Goal: Task Accomplishment & Management: Manage account settings

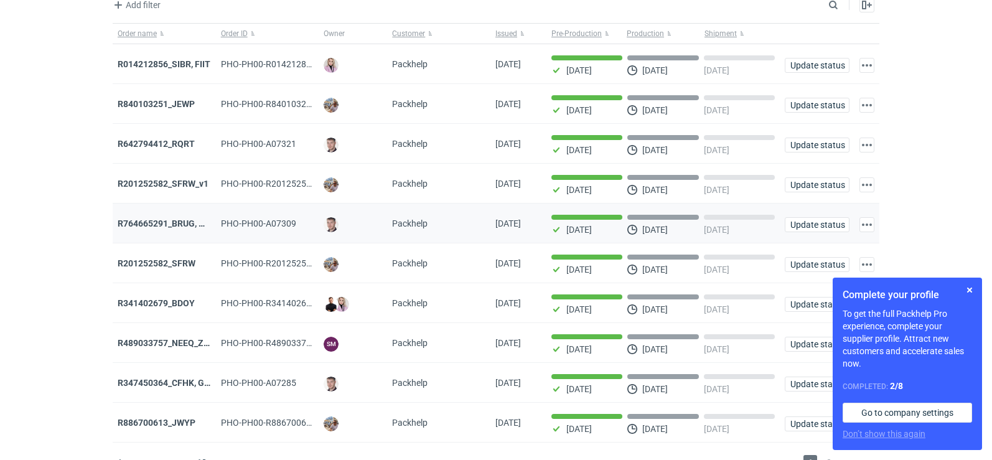
scroll to position [101, 0]
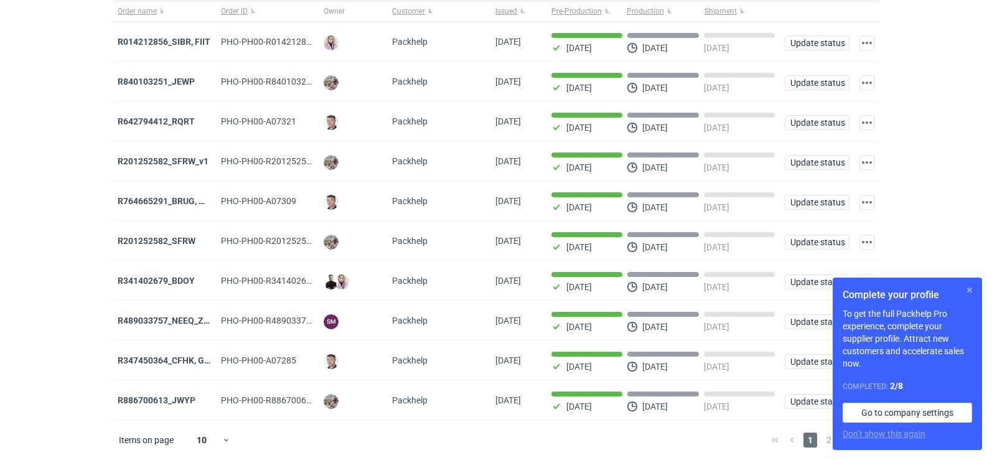
click at [965, 293] on button "button" at bounding box center [970, 290] width 15 height 15
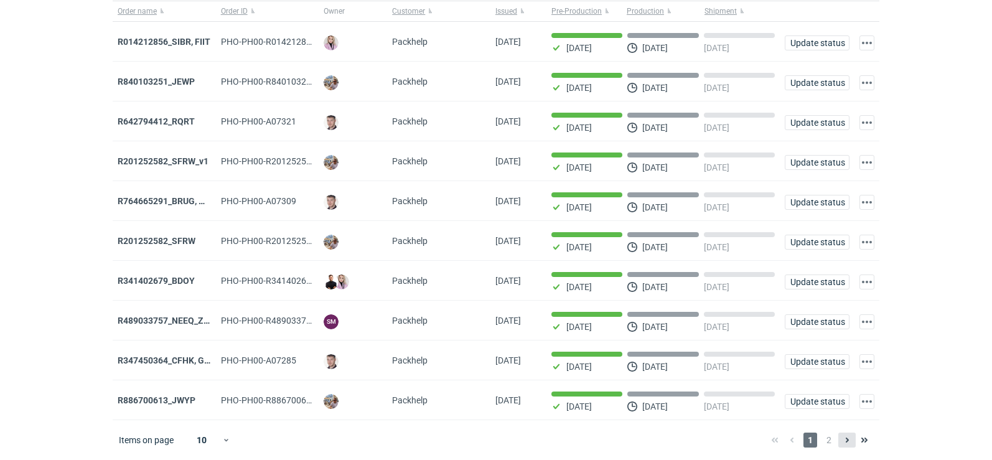
click at [842, 448] on button at bounding box center [847, 440] width 17 height 15
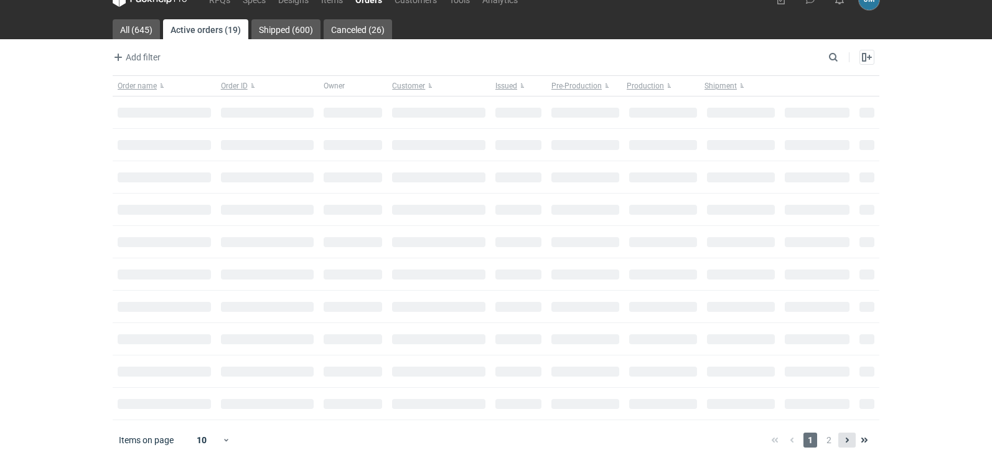
scroll to position [21, 0]
click at [830, 441] on span "2" at bounding box center [830, 440] width 14 height 15
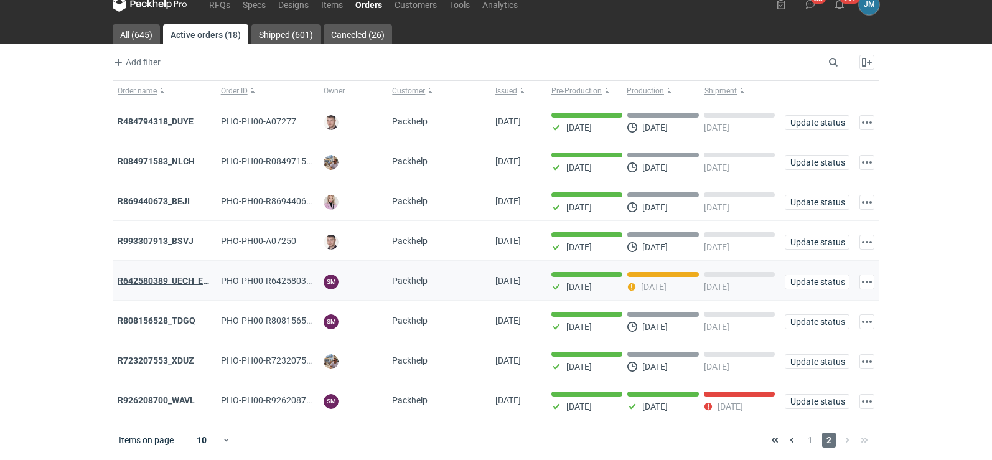
click at [146, 276] on strong "R642580389_UECH_ESJL" at bounding box center [168, 281] width 101 height 10
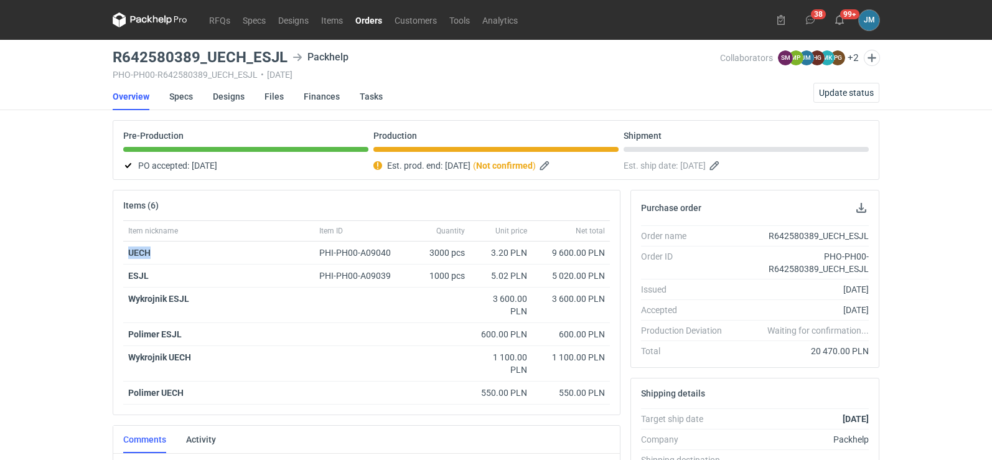
drag, startPoint x: 178, startPoint y: 259, endPoint x: 113, endPoint y: 248, distance: 66.3
click at [113, 248] on div "Items (6) Item nickname Item ID Quantity Unit price Net total UECH PHI-PH00-A09…" at bounding box center [367, 302] width 508 height 225
click at [246, 55] on h3 "R642580389_UECH_ESJL" at bounding box center [200, 57] width 175 height 15
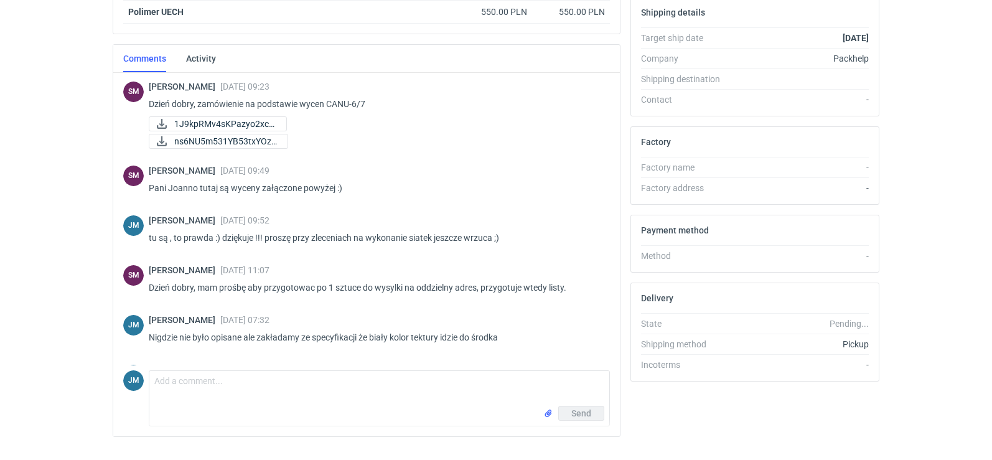
scroll to position [408, 0]
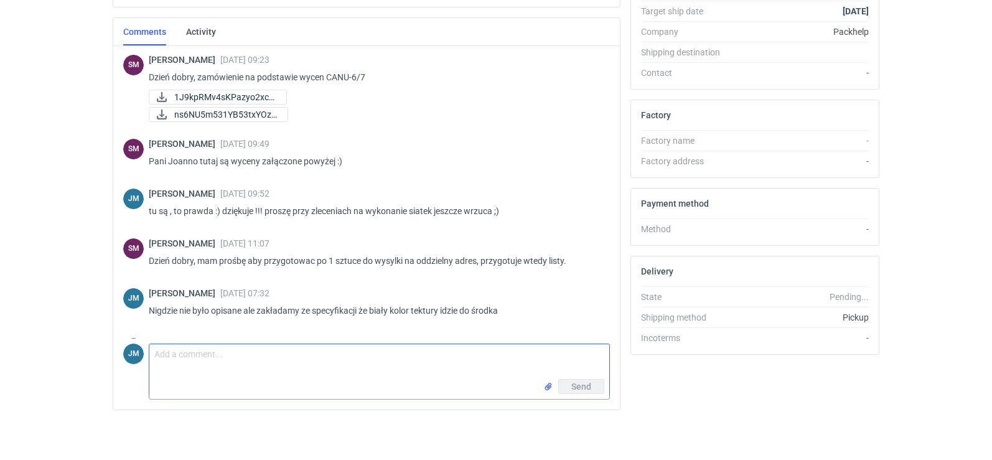
click at [158, 364] on textarea "Comment message" at bounding box center [379, 361] width 460 height 35
type textarea "d"
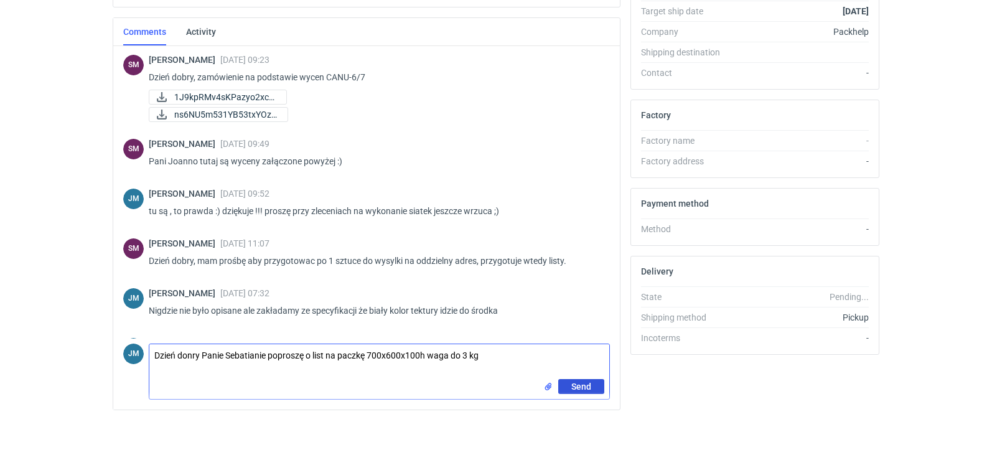
type textarea "Dzień donry Panie Sebatianie poproszę o list na paczkę 700x600x100h waga do 3 kg"
click at [567, 390] on button "Send" at bounding box center [582, 386] width 46 height 15
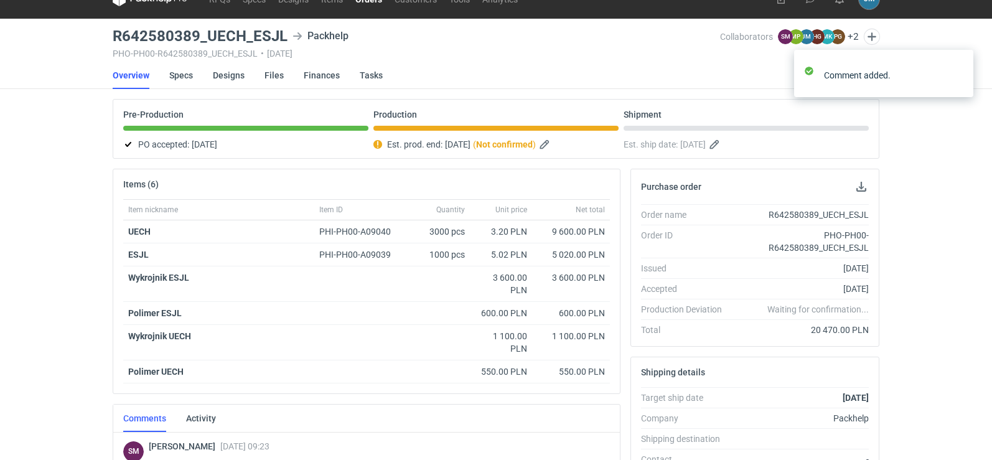
scroll to position [0, 0]
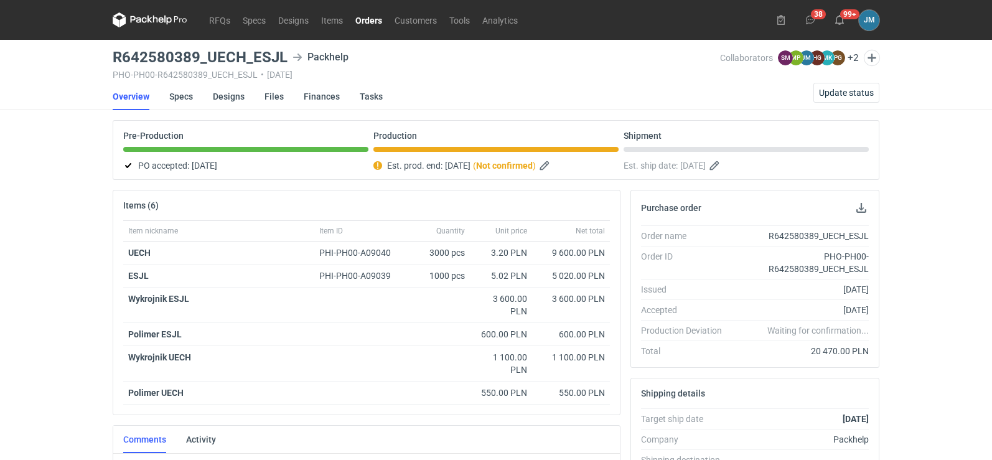
click at [697, 90] on nav "Overview Specs Designs Files Finances Tasks Update status" at bounding box center [496, 96] width 767 height 27
click at [820, 93] on div "Comment added." at bounding box center [884, 76] width 199 height 72
click at [845, 92] on span "Update status" at bounding box center [846, 92] width 55 height 9
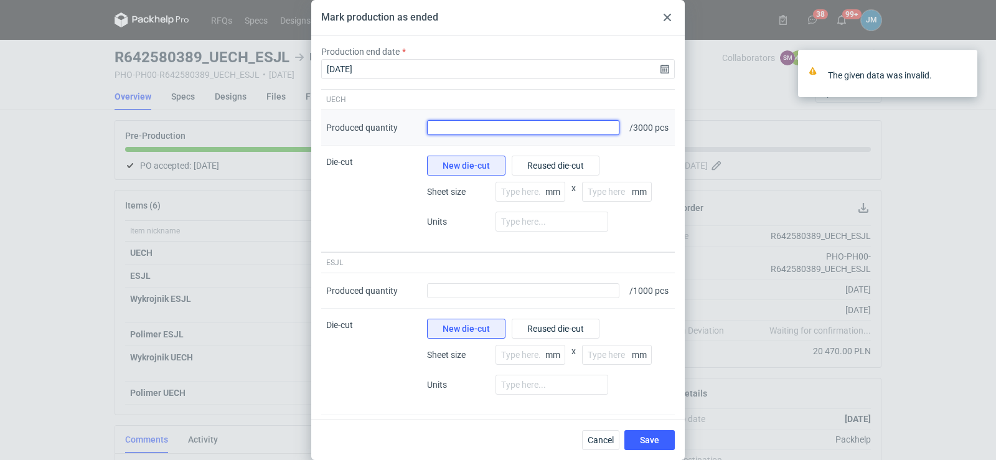
click at [522, 128] on input "Produced quantity" at bounding box center [523, 127] width 192 height 15
type input "3000"
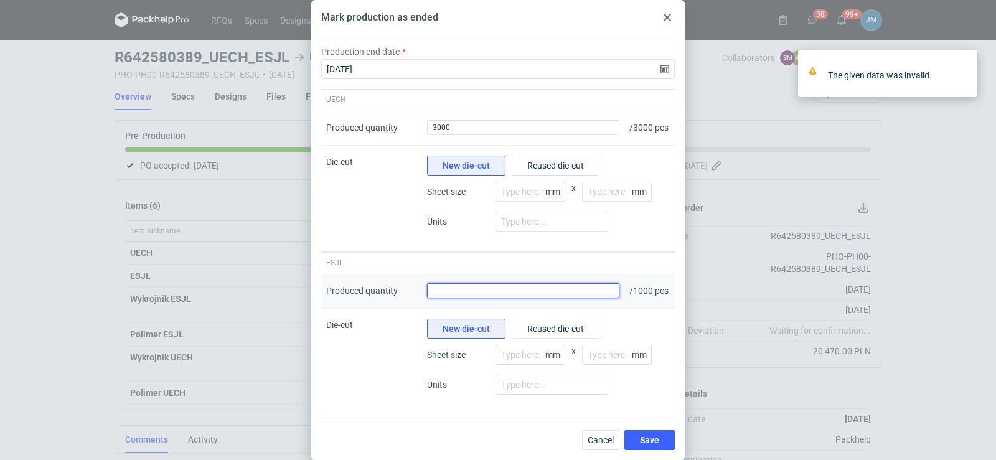
click at [528, 298] on input "Produced quantity" at bounding box center [523, 290] width 192 height 15
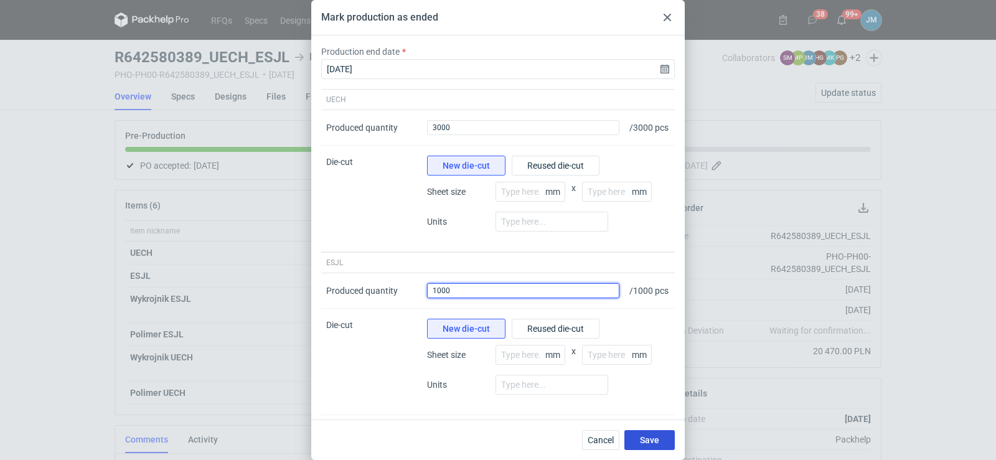
type input "1000"
click at [650, 443] on span "Save" at bounding box center [649, 440] width 19 height 9
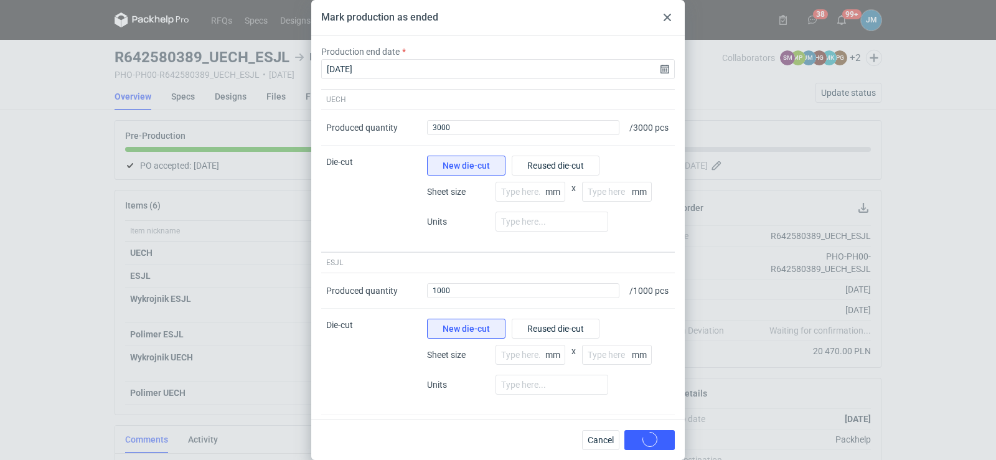
click at [52, 233] on div "Mark production as ended Production end date [DATE] UECH Produced quantity Prod…" at bounding box center [498, 230] width 996 height 460
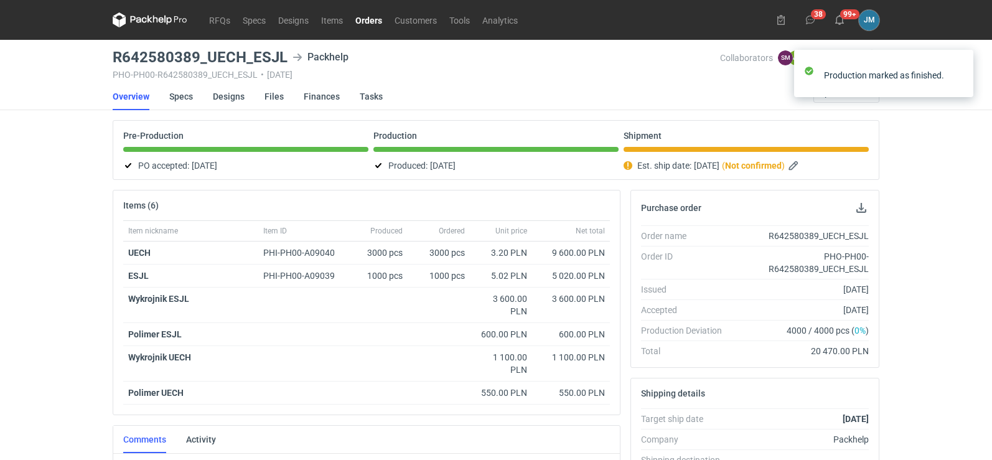
click at [153, 22] on icon at bounding box center [150, 19] width 75 height 15
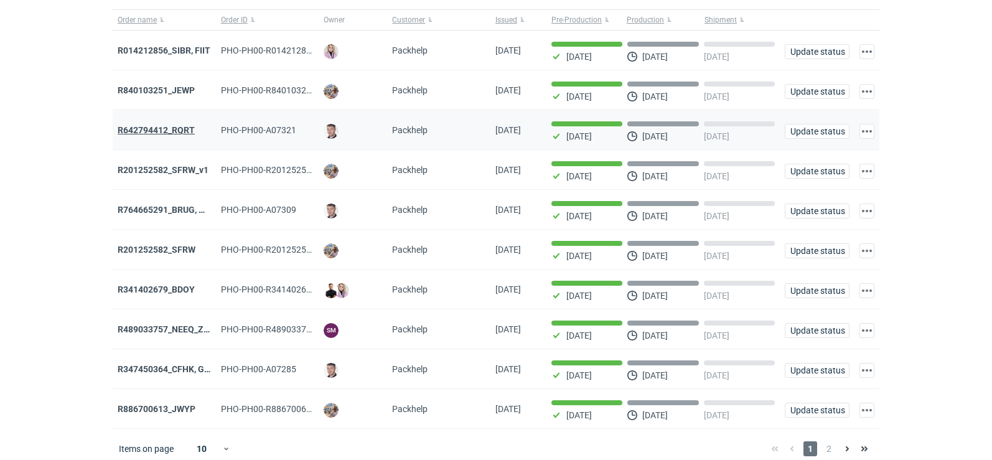
scroll to position [101, 0]
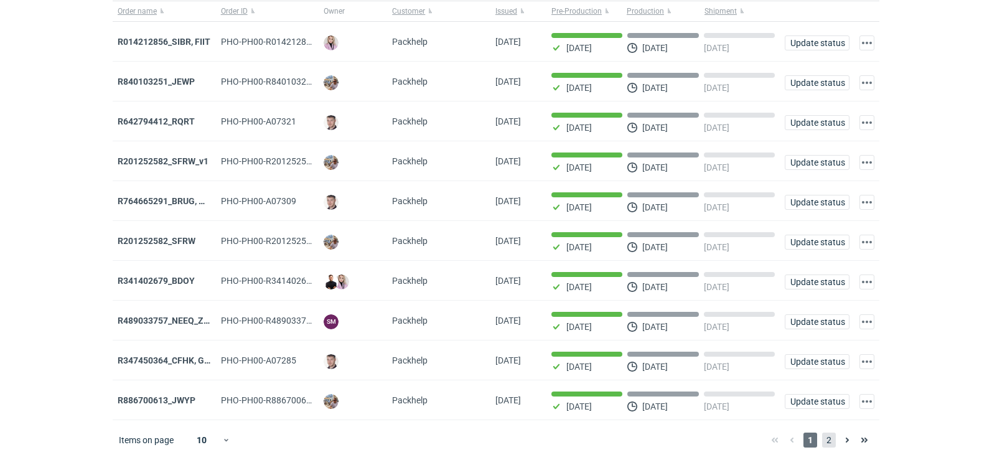
click at [835, 440] on span "2" at bounding box center [830, 440] width 14 height 15
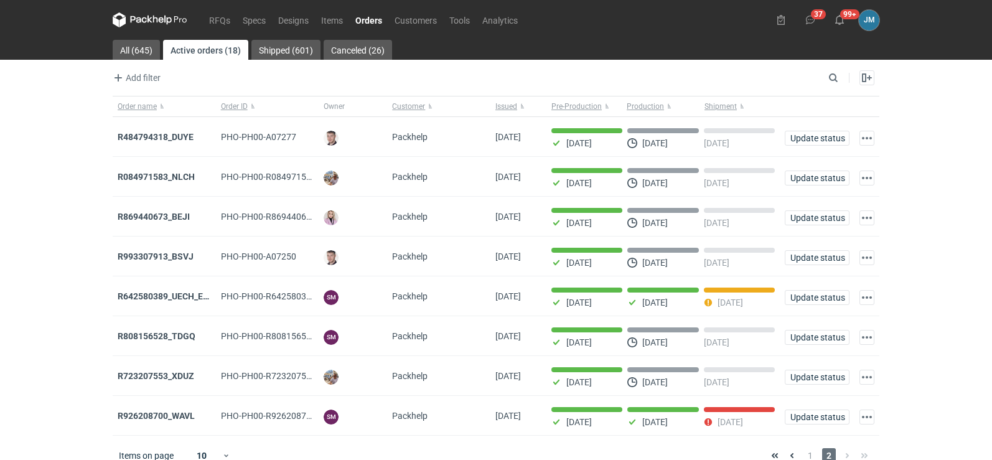
click at [151, 17] on icon at bounding box center [150, 19] width 5 height 7
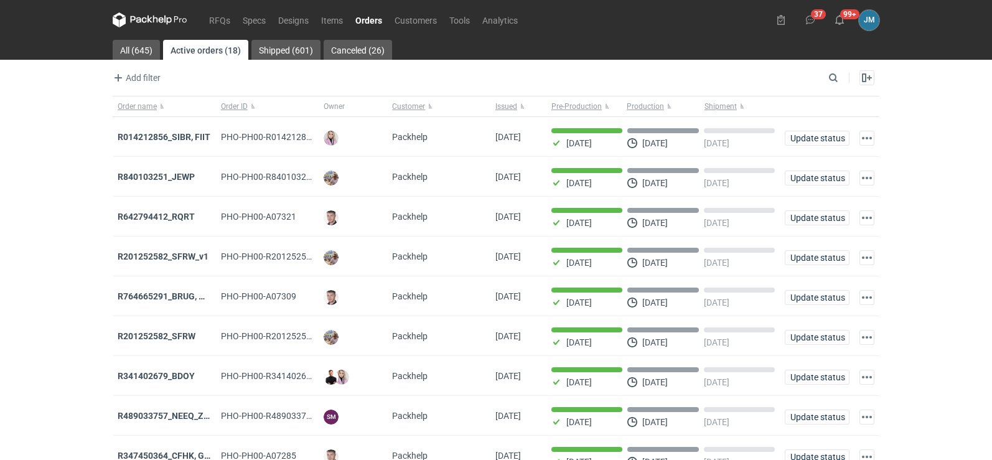
click at [151, 17] on icon at bounding box center [150, 19] width 75 height 15
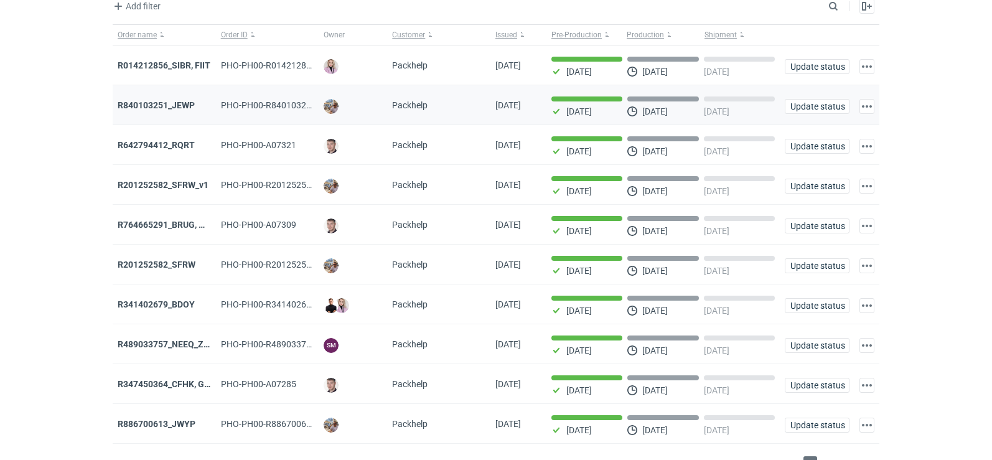
scroll to position [101, 0]
